Goal: Task Accomplishment & Management: Use online tool/utility

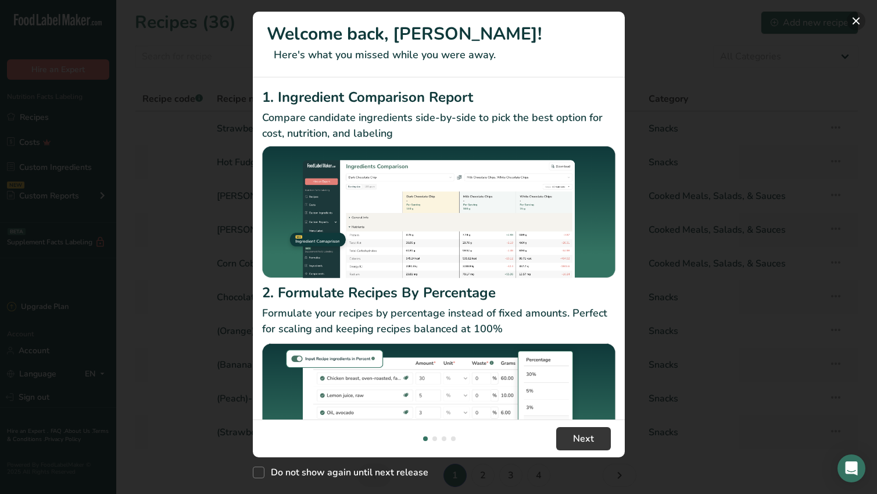
click at [856, 20] on button "New Features" at bounding box center [856, 21] width 19 height 19
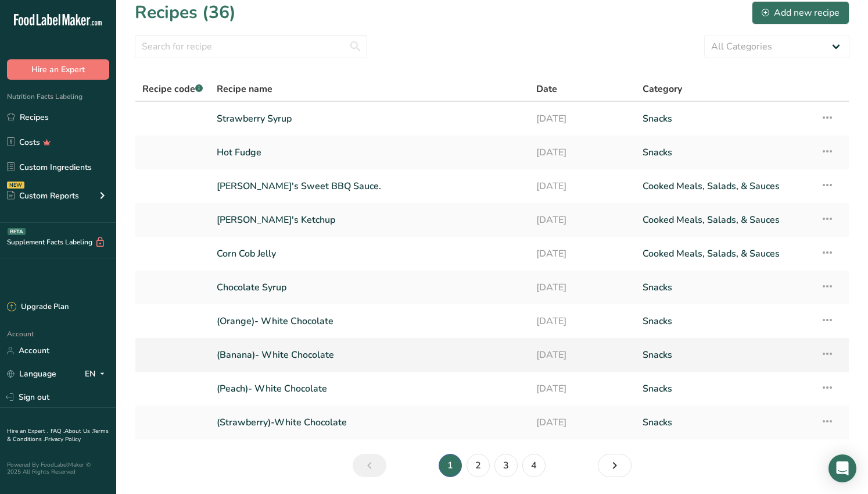
scroll to position [49, 0]
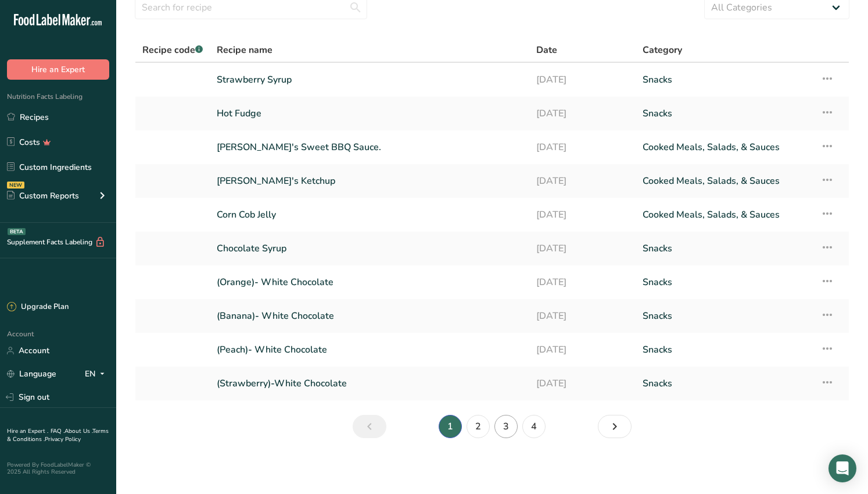
click at [509, 426] on link "3" at bounding box center [506, 425] width 23 height 23
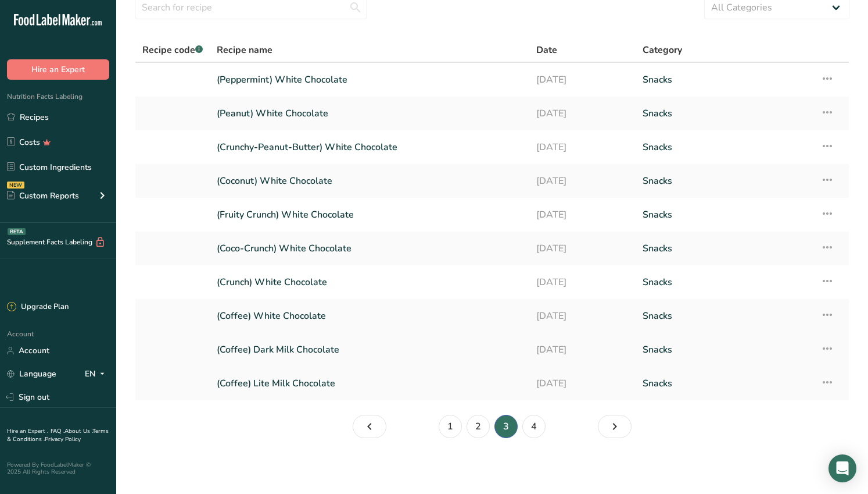
click at [291, 349] on link "(Coffee) Dark Milk Chocolate" at bounding box center [370, 349] width 306 height 24
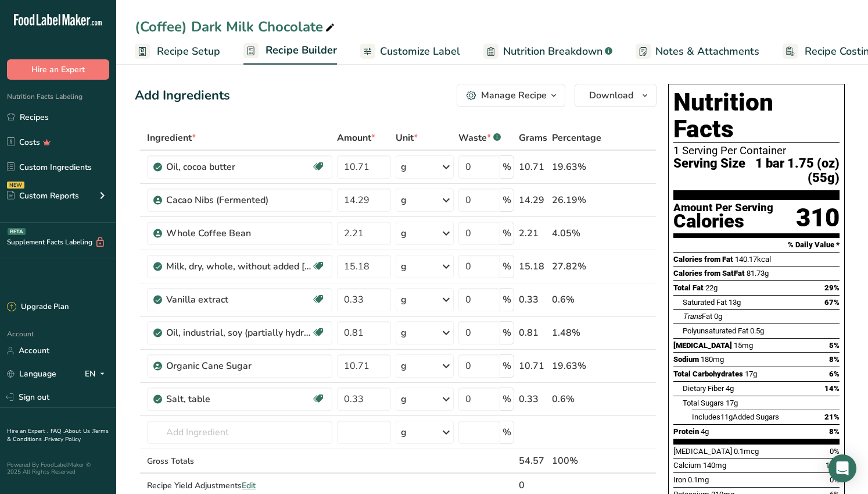
click at [192, 51] on span "Recipe Setup" at bounding box center [188, 52] width 63 height 16
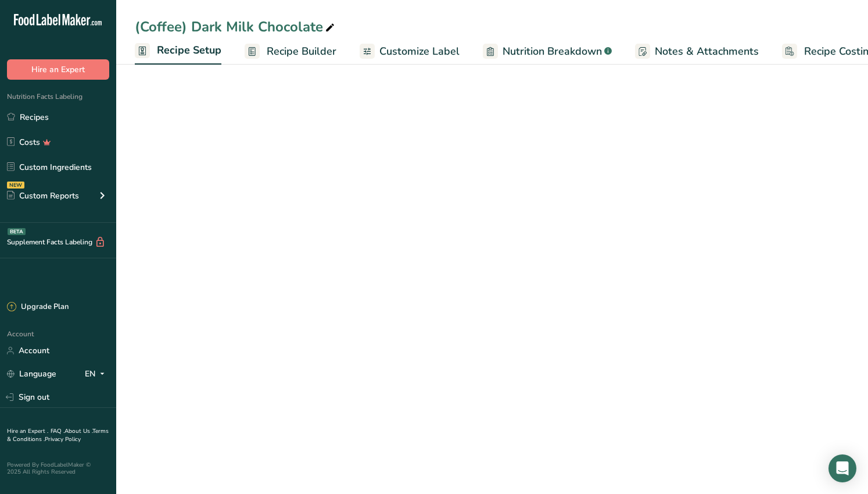
scroll to position [0, 4]
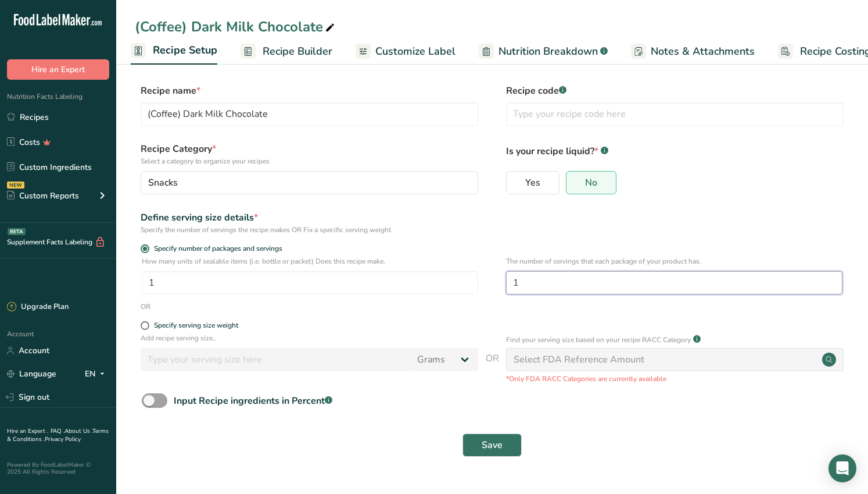
click at [526, 281] on input "1" at bounding box center [674, 282] width 337 height 23
type input "84"
click at [500, 442] on span "Save" at bounding box center [492, 445] width 21 height 14
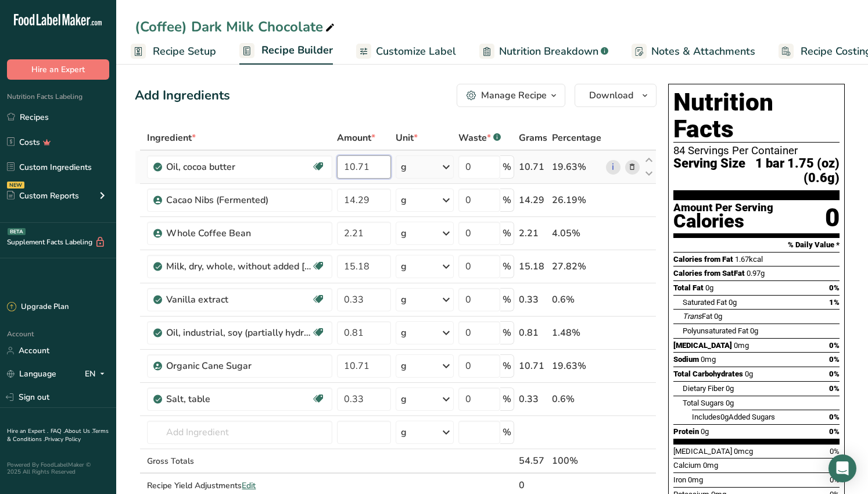
click at [369, 170] on input "10.71" at bounding box center [363, 166] width 53 height 23
type input "1"
type input "900.0"
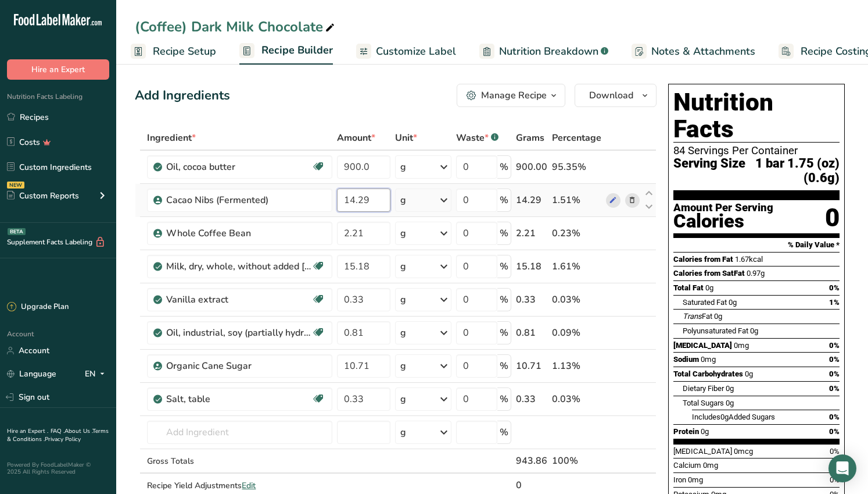
click at [370, 196] on div "Ingredient * Amount * Unit * Waste * .a-a{fill:#347362;}.b-a{fill:#fff;} Grams …" at bounding box center [396, 324] width 522 height 396
type input "1"
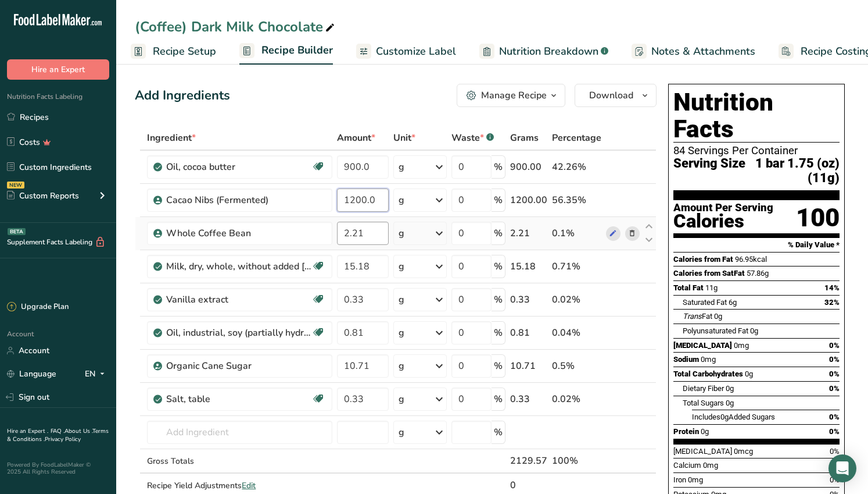
type input "1200.0"
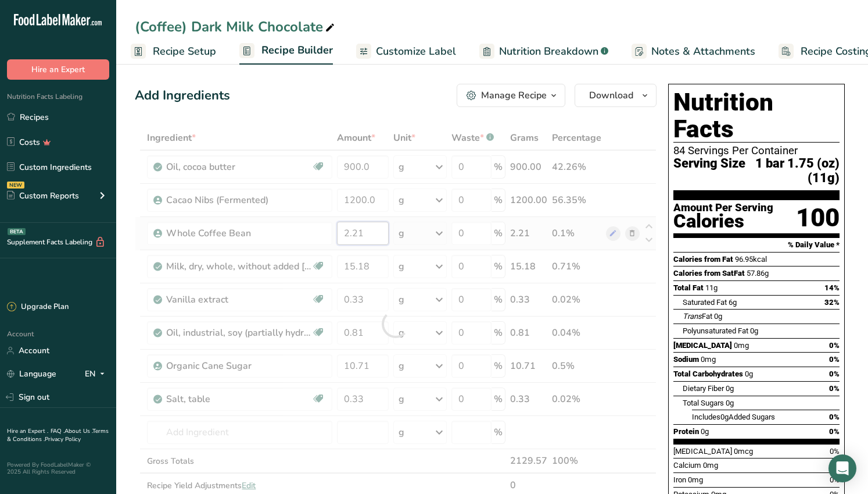
click at [367, 235] on div "Ingredient * Amount * Unit * Waste * .a-a{fill:#347362;}.b-a{fill:#fff;} Grams …" at bounding box center [396, 324] width 522 height 396
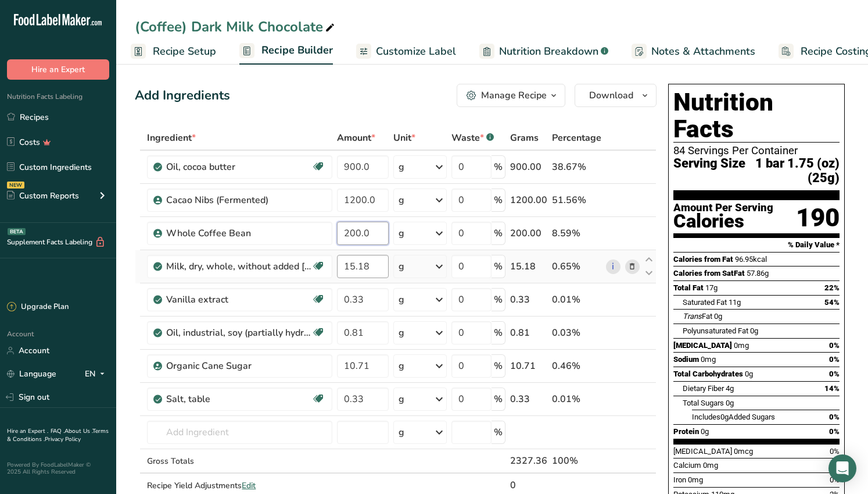
type input "200.0"
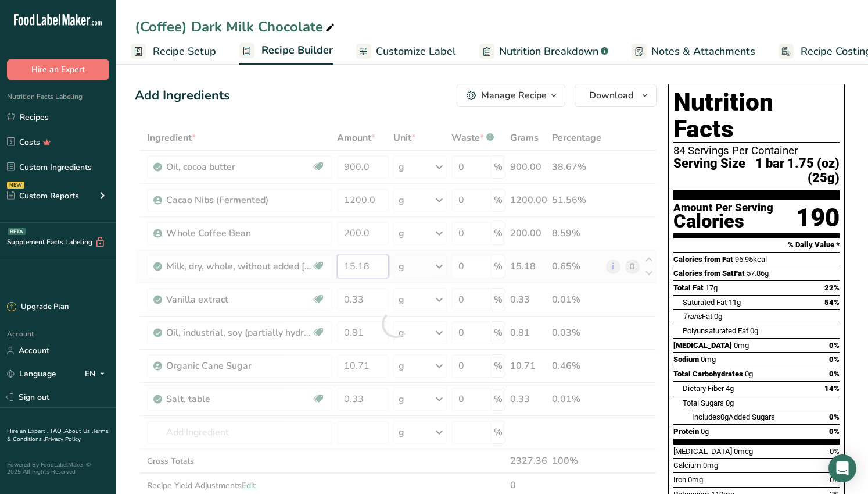
click at [370, 265] on div "Ingredient * Amount * Unit * Waste * .a-a{fill:#347362;}.b-a{fill:#fff;} Grams …" at bounding box center [396, 324] width 522 height 396
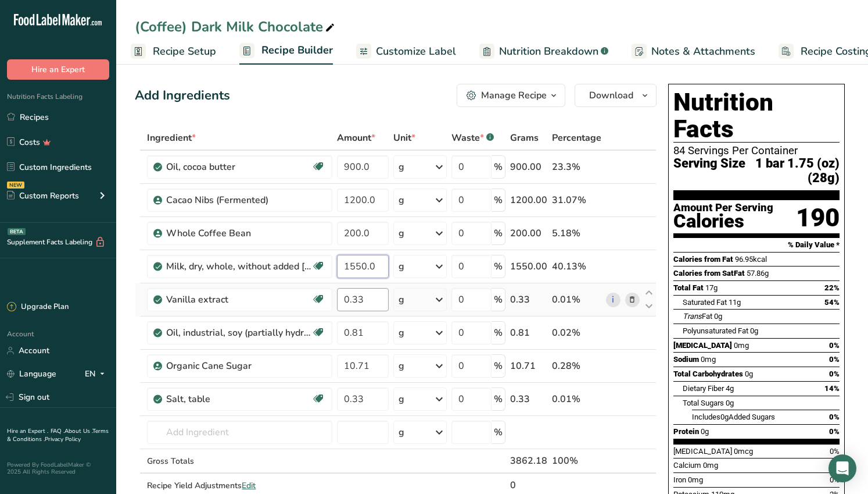
type input "1550.0"
click at [366, 302] on div "Ingredient * Amount * Unit * Waste * .a-a{fill:#347362;}.b-a{fill:#fff;} Grams …" at bounding box center [396, 324] width 522 height 396
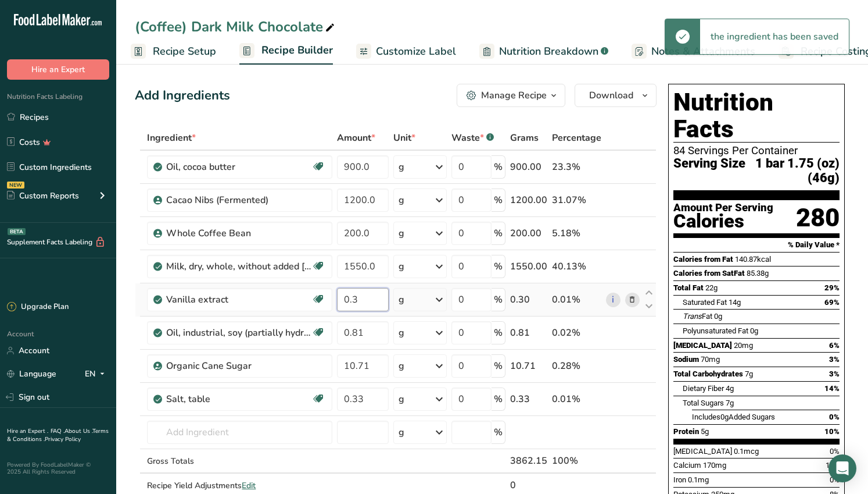
type input "0"
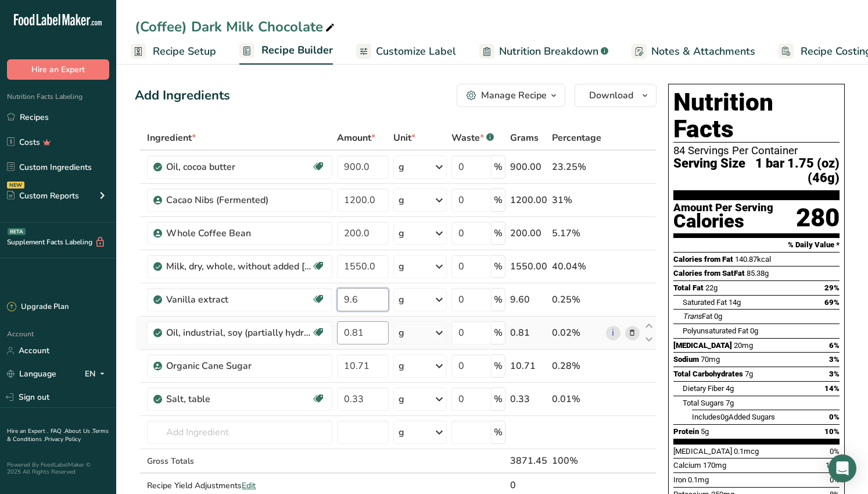
type input "9.6"
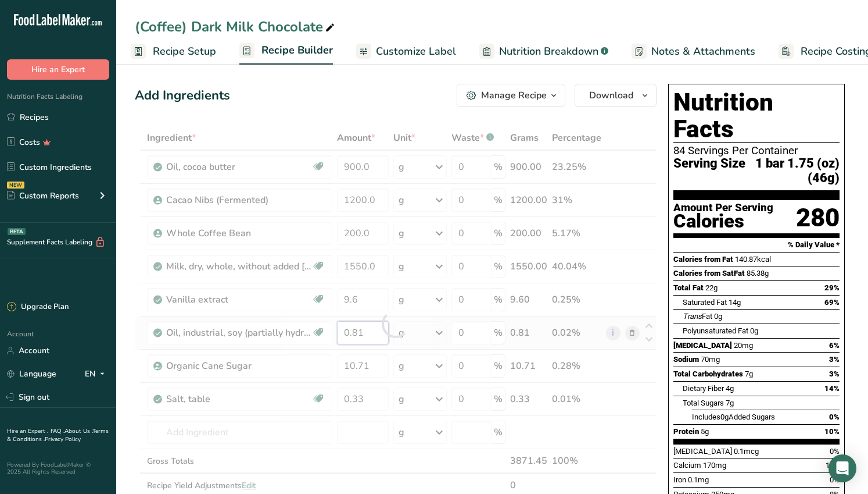
click at [364, 333] on div "Ingredient * Amount * Unit * Waste * .a-a{fill:#347362;}.b-a{fill:#fff;} Grams …" at bounding box center [396, 324] width 522 height 396
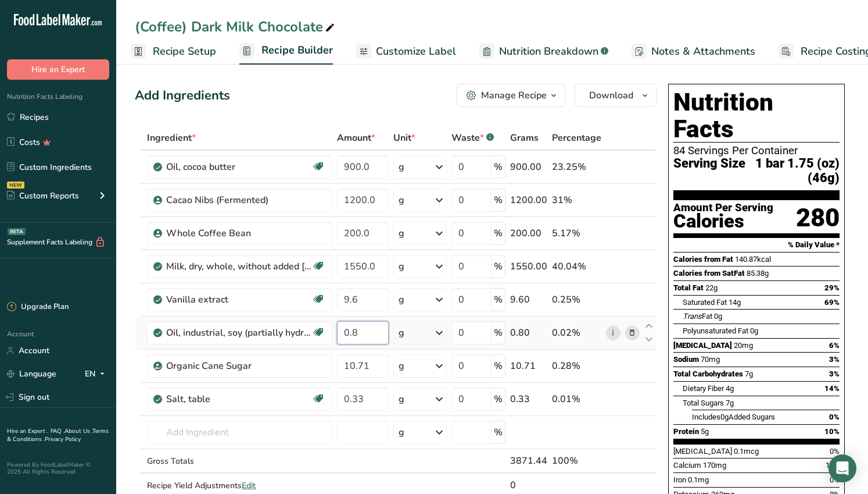
type input "0"
type input "68.0"
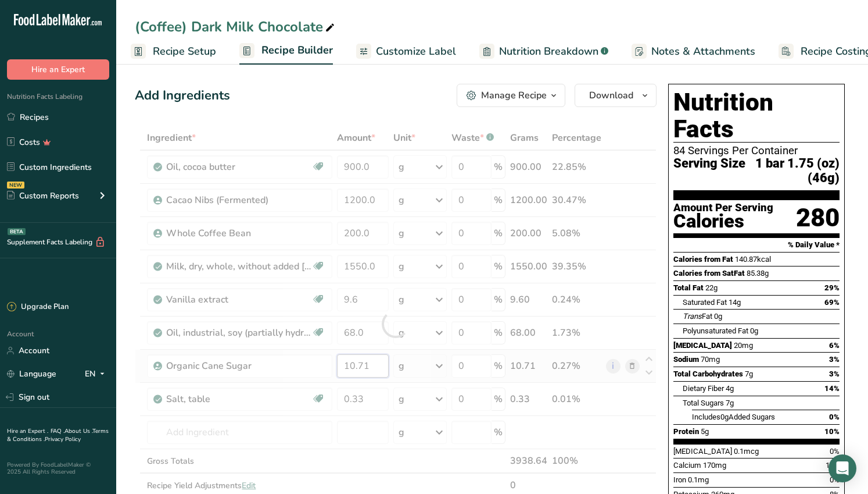
click at [367, 366] on div "Ingredient * Amount * Unit * Waste * .a-a{fill:#347362;}.b-a{fill:#fff;} Grams …" at bounding box center [396, 324] width 522 height 396
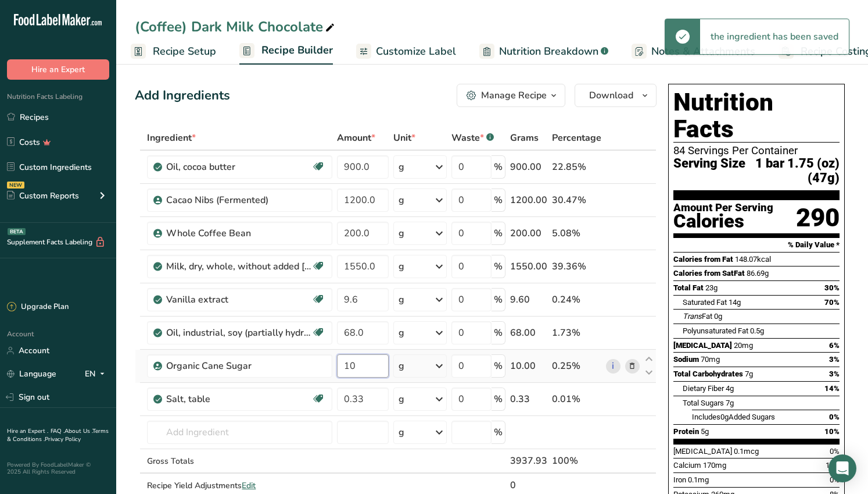
type input "1"
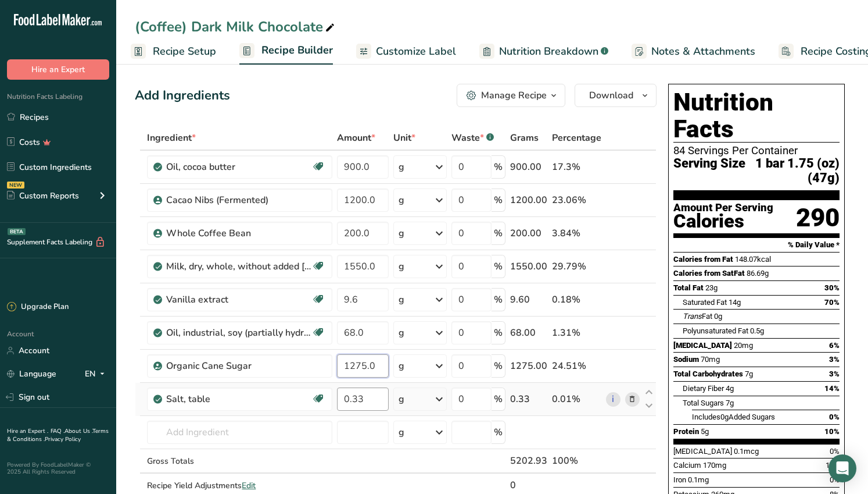
type input "1275.0"
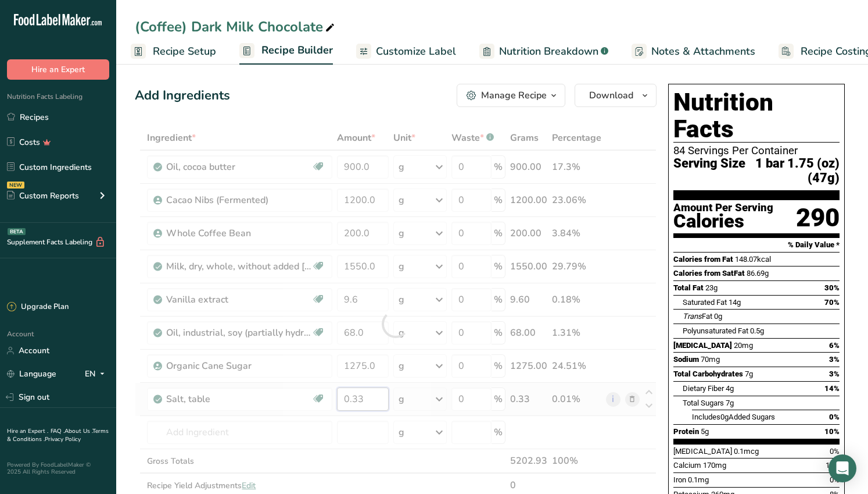
click at [363, 400] on div "Ingredient * Amount * Unit * Waste * .a-a{fill:#347362;}.b-a{fill:#fff;} Grams …" at bounding box center [396, 324] width 522 height 396
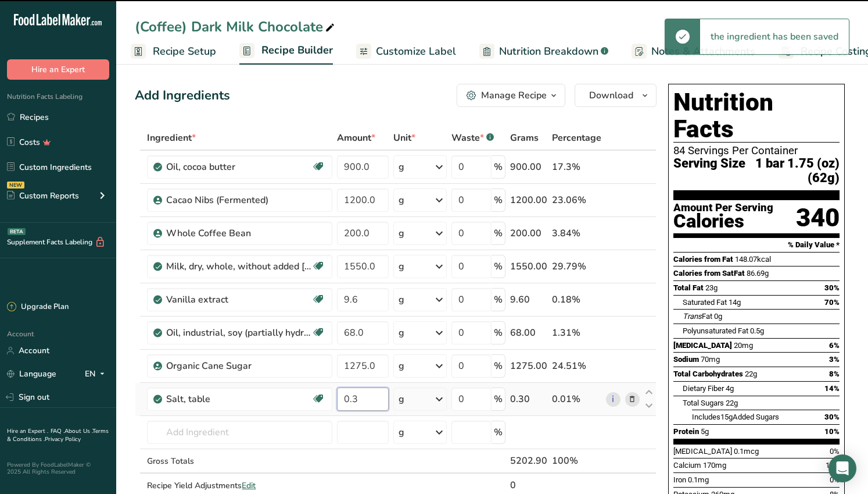
type input "0"
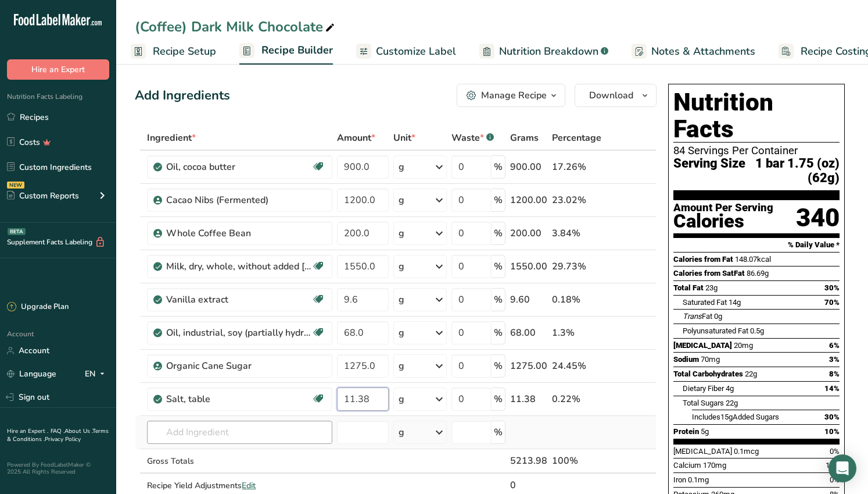
type input "11.38"
click at [312, 435] on div "Ingredient * Amount * Unit * Waste * .a-a{fill:#347362;}.b-a{fill:#fff;} Grams …" at bounding box center [396, 324] width 522 height 396
click at [203, 51] on span "Recipe Setup" at bounding box center [184, 52] width 63 height 16
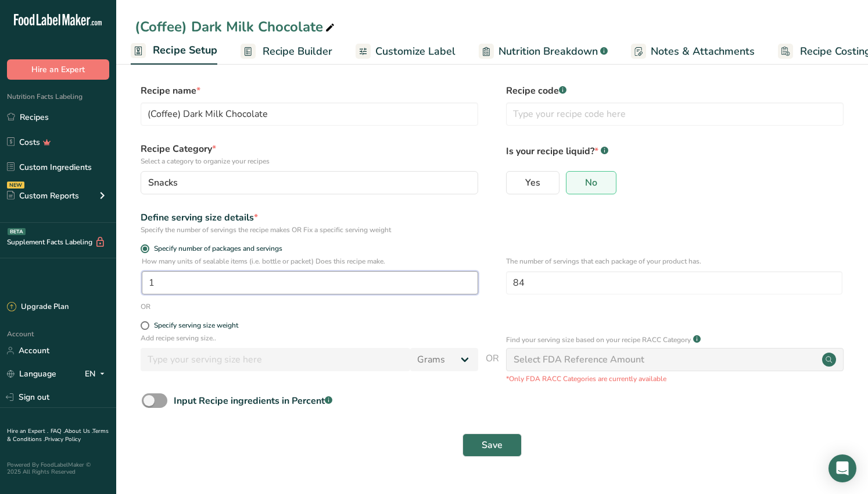
click at [246, 284] on input "1" at bounding box center [310, 282] width 337 height 23
type input "84"
click at [532, 277] on input "84" at bounding box center [674, 282] width 337 height 23
type input "8"
type input "1"
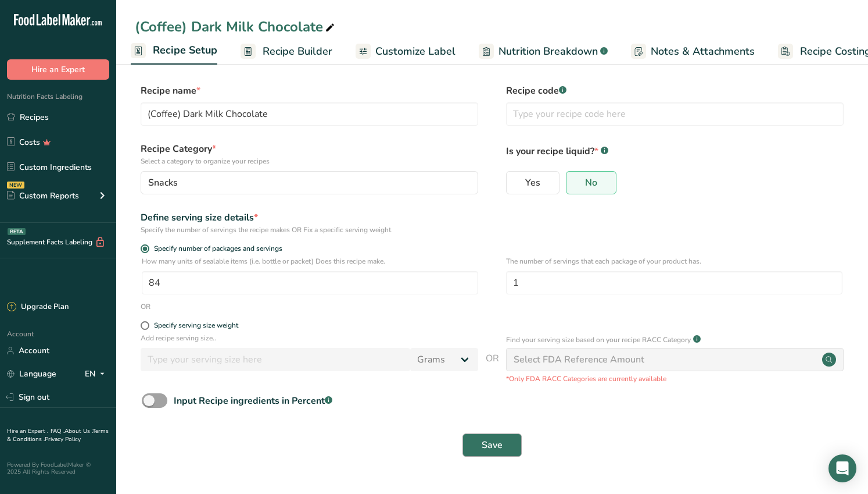
click at [492, 442] on span "Save" at bounding box center [492, 445] width 21 height 14
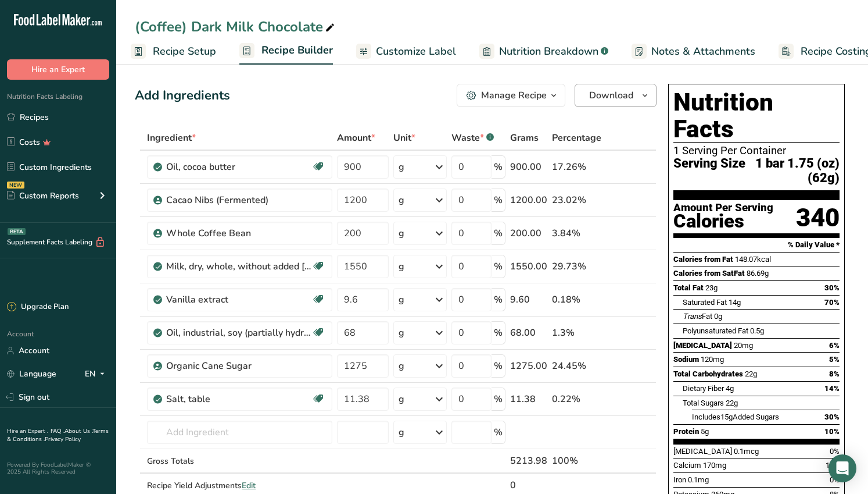
click at [621, 94] on span "Download" at bounding box center [611, 95] width 44 height 14
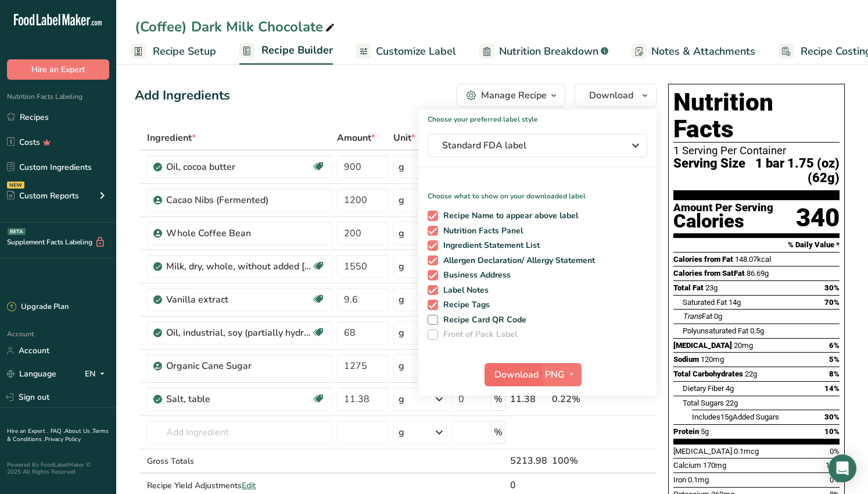
click at [517, 374] on span "Download" at bounding box center [517, 374] width 44 height 14
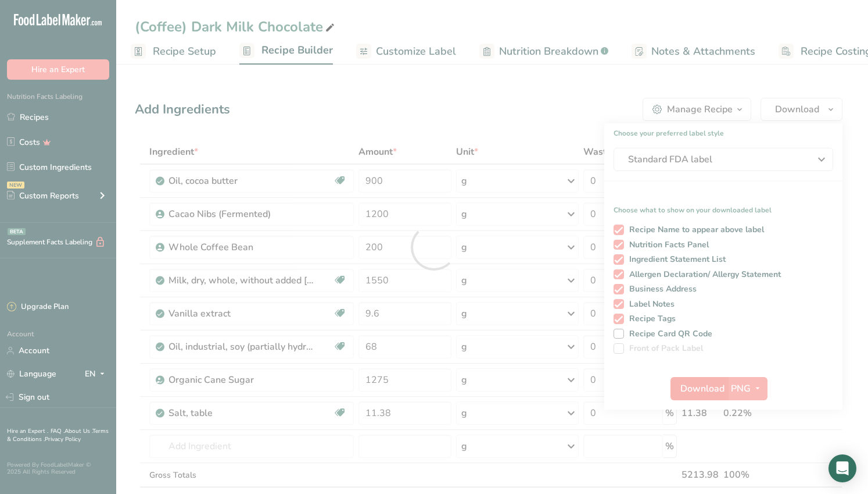
click at [517, 374] on div at bounding box center [434, 247] width 868 height 494
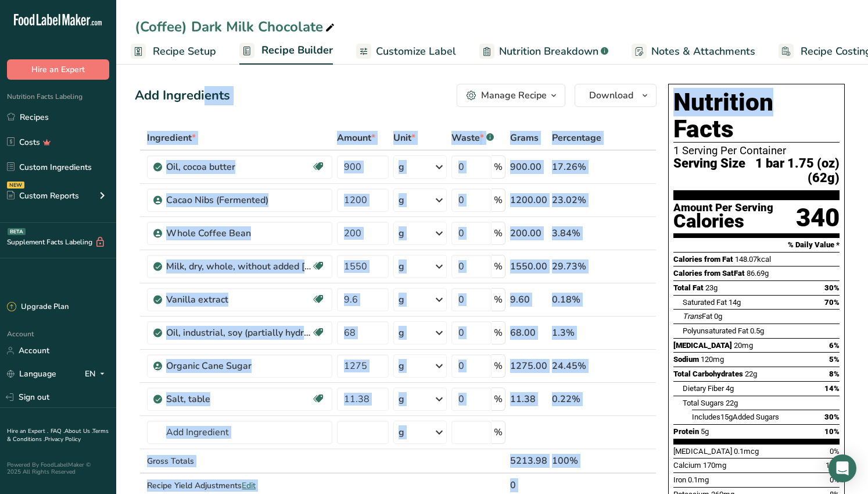
drag, startPoint x: 616, startPoint y: 9, endPoint x: 764, endPoint y: -3, distance: 149.3
click at [764, 0] on html ".a-20{fill:#fff;} Hire an Expert Nutrition Facts Labeling Recipes Costs Custom …" at bounding box center [434, 482] width 868 height 964
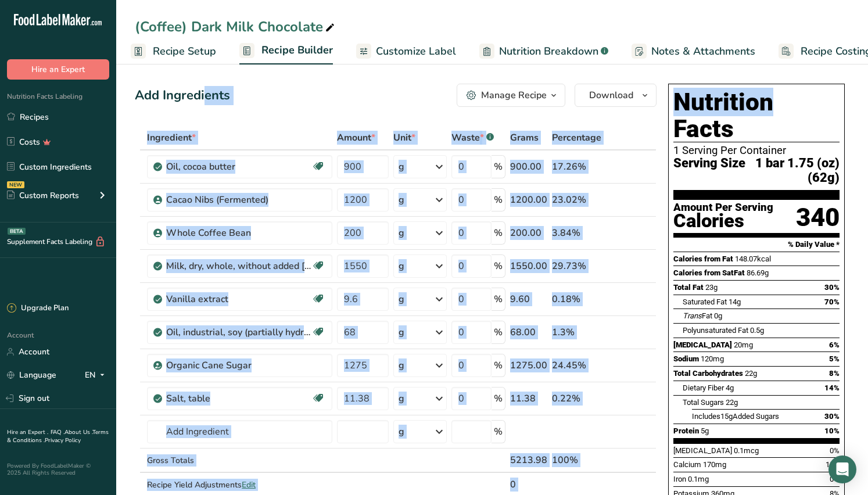
scroll to position [21, 0]
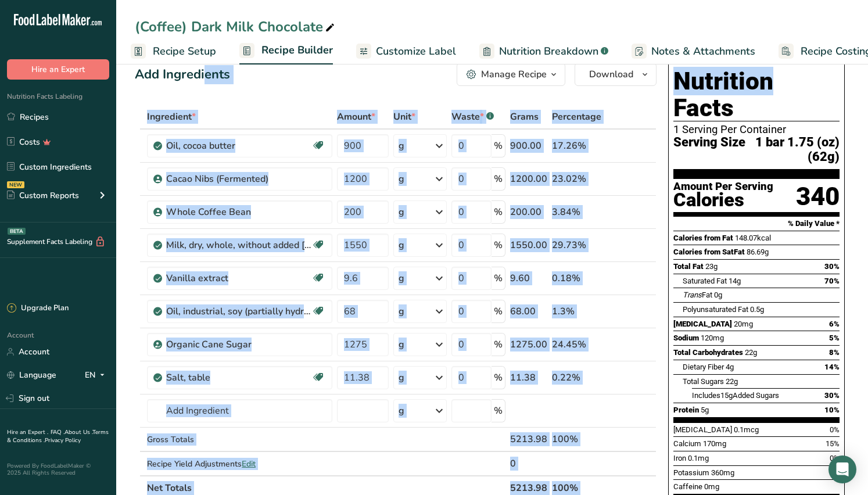
click at [195, 55] on span "Recipe Setup" at bounding box center [184, 52] width 63 height 16
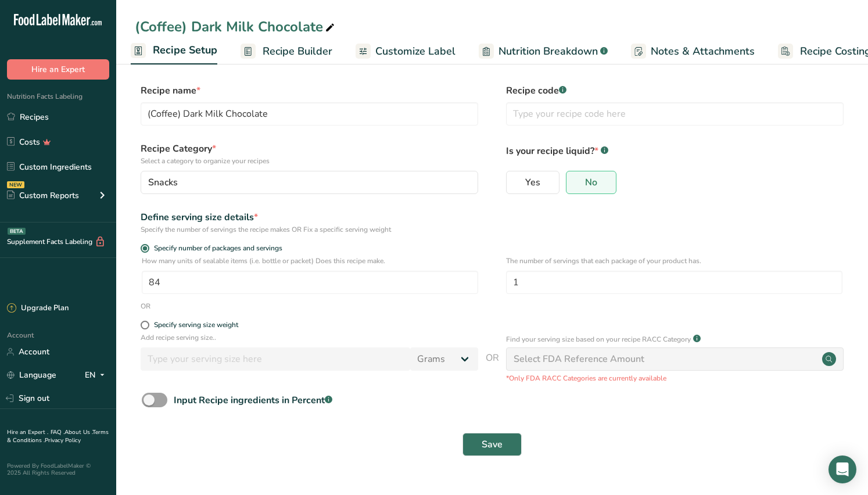
click at [266, 48] on span "Recipe Builder" at bounding box center [298, 52] width 70 height 16
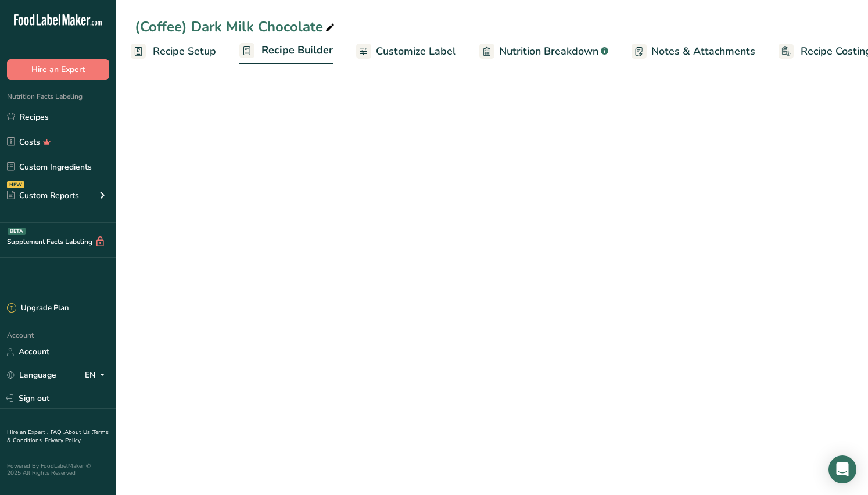
scroll to position [0, 37]
